Goal: Information Seeking & Learning: Learn about a topic

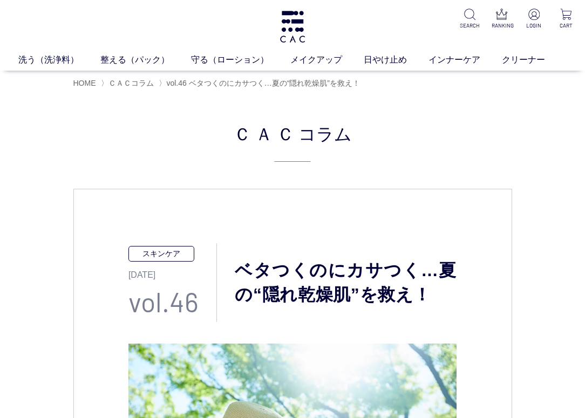
click at [381, 155] on h2 "ＣＡＣ コラム" at bounding box center [292, 141] width 439 height 42
click at [373, 160] on h2 "ＣＡＣ コラム" at bounding box center [292, 141] width 439 height 42
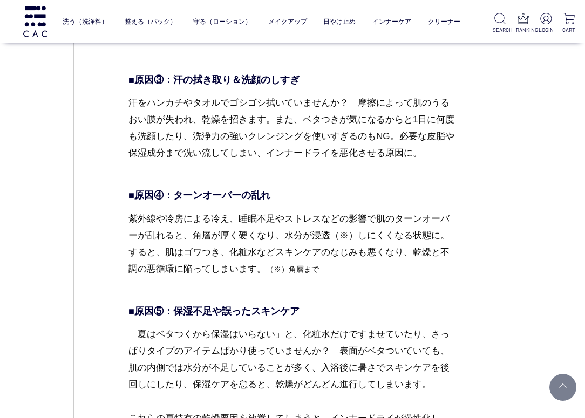
scroll to position [2050, 0]
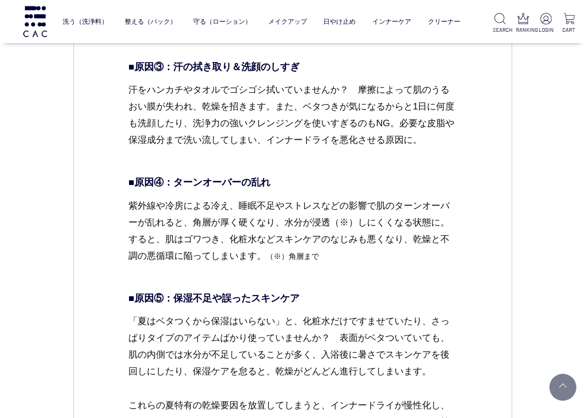
click at [356, 195] on dd "意外と知らない！ 夏なのに乾燥が進む原因とは？ 湿度の高い夏に乾燥が進んでしまう理由には、夏ならではの環境や習慣が深く関係しています。うるおっているように見え…" at bounding box center [292, 1] width 328 height 925
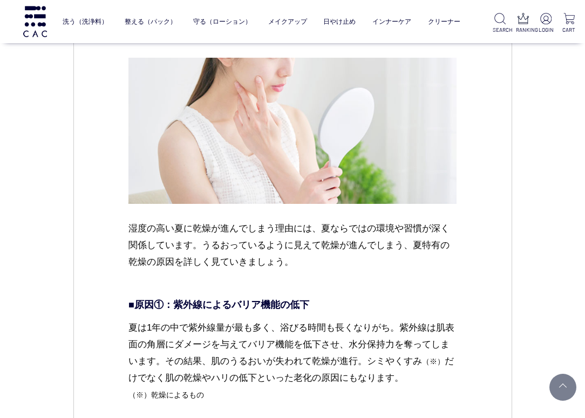
scroll to position [1564, 0]
click at [367, 239] on p "湿度の高い夏に乾燥が進んでしまう理由には、夏ならではの環境や習慣が深く関係しています。うるおっているように見えて乾燥が進んでしまう、夏特有の乾燥の原因を詳しく…" at bounding box center [292, 253] width 328 height 67
click at [361, 276] on p "湿度の高い夏に乾燥が進んでしまう理由には、夏ならではの環境や習慣が深く関係しています。うるおっているように見えて乾燥が進んでしまう、夏特有の乾燥の原因を詳しく…" at bounding box center [292, 253] width 328 height 67
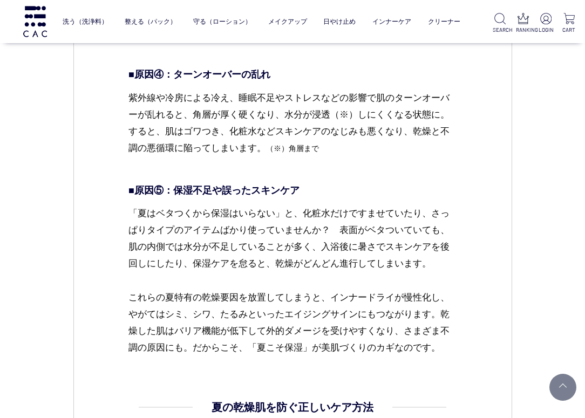
scroll to position [2428, 0]
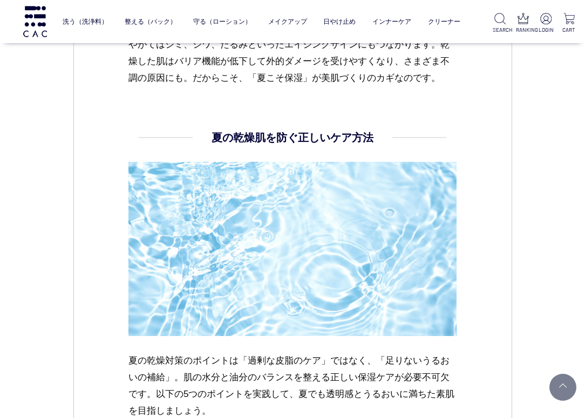
click at [483, 288] on div "スキンケア 2025.07.24 vol.46 ベタつくのにカサつく…夏の“隠れ乾燥肌”を救え！ 汗や皮脂で肌がうるおっているように感じる夏。でも、ふと鏡を見…" at bounding box center [292, 277] width 439 height 5173
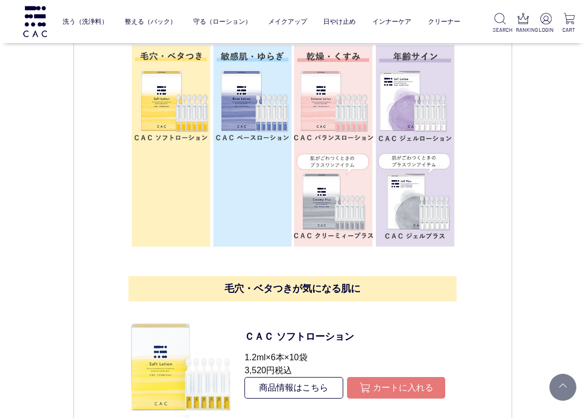
scroll to position [3776, 0]
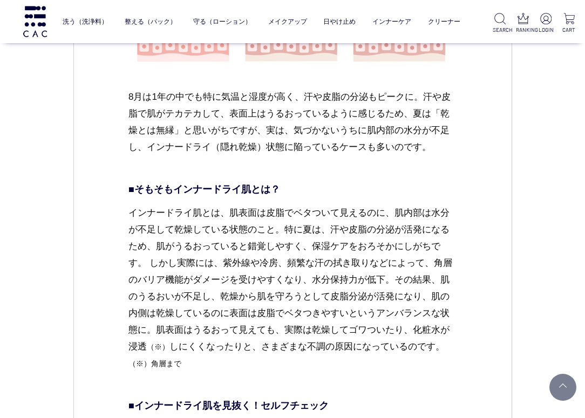
scroll to position [971, 0]
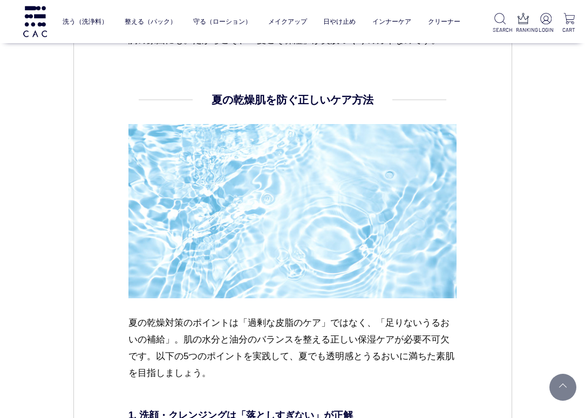
scroll to position [2482, 0]
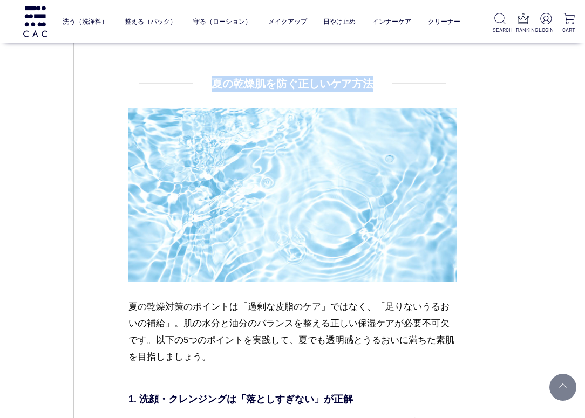
drag, startPoint x: 215, startPoint y: 84, endPoint x: 386, endPoint y: 84, distance: 171.0
copy h4 "夏の乾燥肌を防ぐ正しいケア方法"
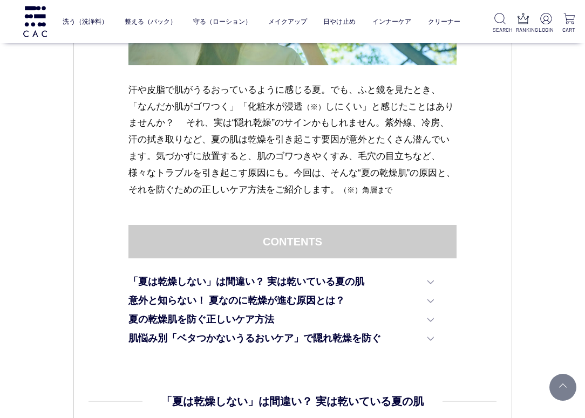
scroll to position [486, 0]
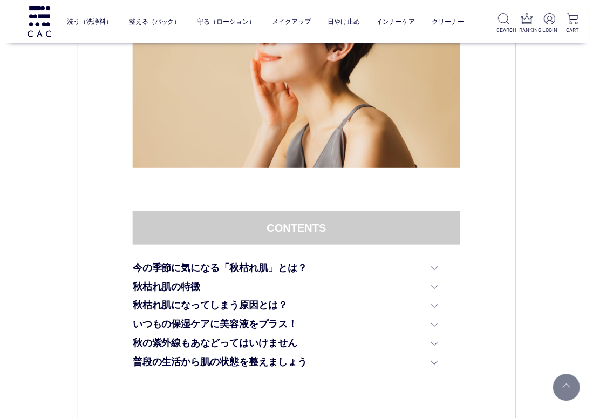
scroll to position [54, 0]
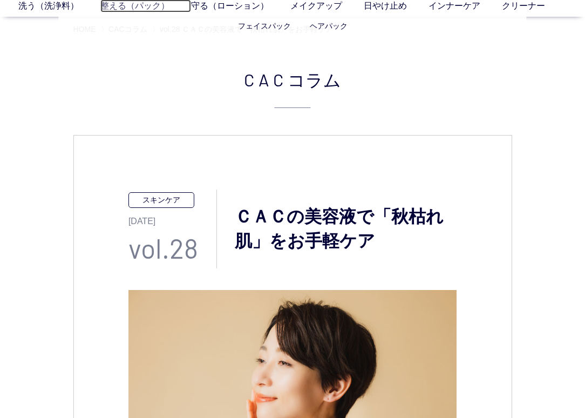
click at [127, 12] on link "整える（パック）" at bounding box center [145, 5] width 91 height 13
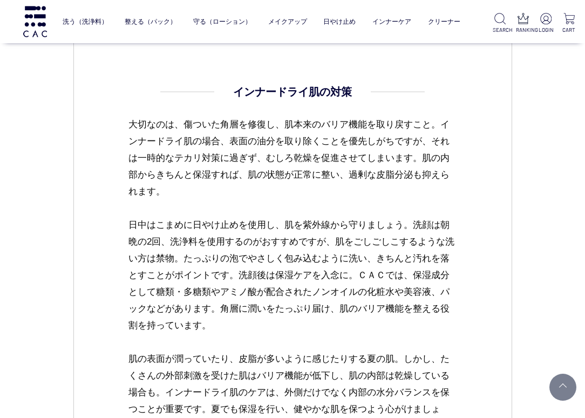
scroll to position [1672, 0]
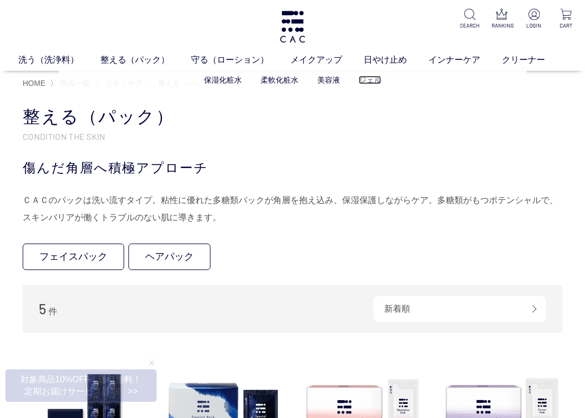
click at [365, 80] on link "ジェル" at bounding box center [370, 80] width 23 height 9
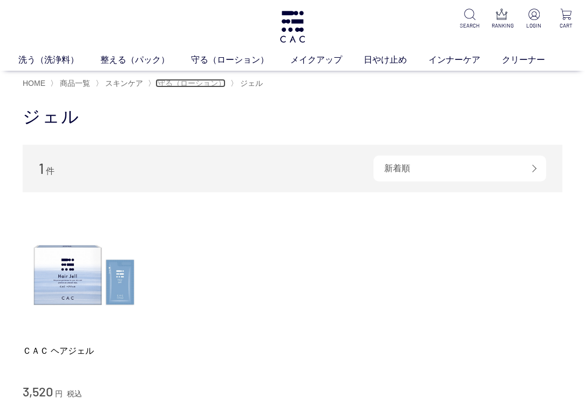
click at [186, 85] on span "守る（ローション）" at bounding box center [192, 83] width 68 height 9
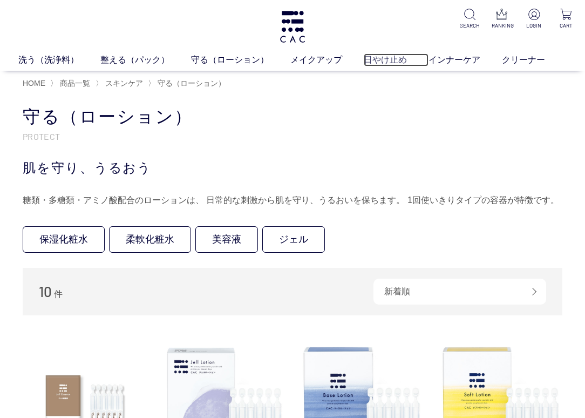
click at [384, 62] on link "日やけ止め" at bounding box center [396, 59] width 65 height 13
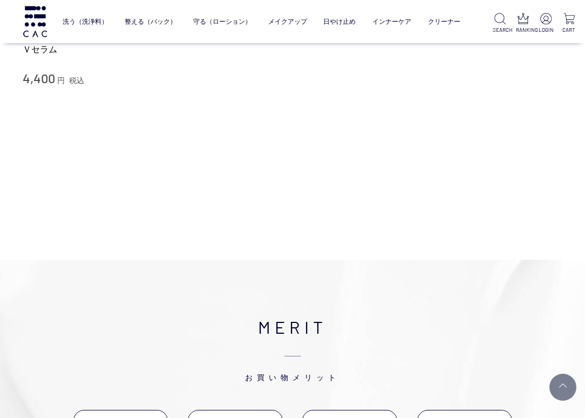
scroll to position [216, 0]
